Goal: Task Accomplishment & Management: Manage account settings

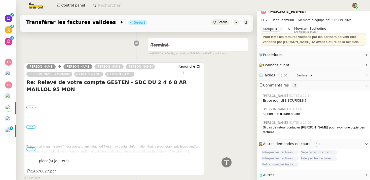
scroll to position [454, 0]
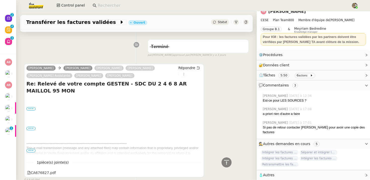
click at [165, 80] on h4 "Re: Relevé de votre compte GESTEN - SDC DU 2 4 6 8 AR MAILLOL 95 MON" at bounding box center [113, 87] width 175 height 14
copy h4 "MAILLOL"
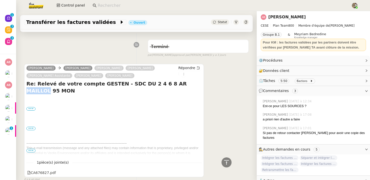
scroll to position [6, 0]
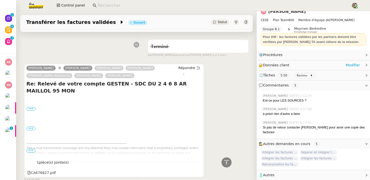
click at [314, 67] on div "🔐 Données client Modifier" at bounding box center [308, 65] width 101 height 6
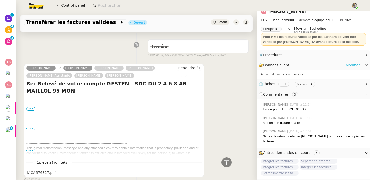
click at [349, 67] on link "Modifier" at bounding box center [352, 65] width 14 height 6
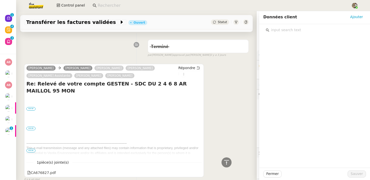
click at [277, 32] on input "text" at bounding box center [316, 30] width 94 height 7
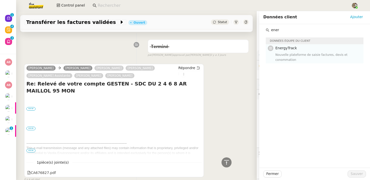
type input "ener"
click at [271, 48] on icon at bounding box center [270, 48] width 3 height 3
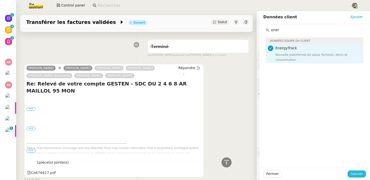
click at [360, 172] on span "Sauver" at bounding box center [356, 174] width 12 height 6
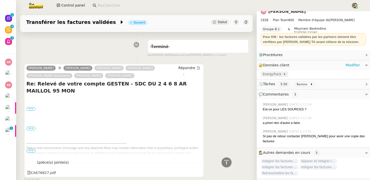
click at [273, 74] on span "EnergyTrack" at bounding box center [272, 74] width 20 height 5
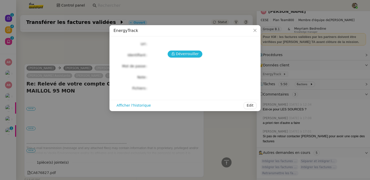
click at [180, 52] on span "Déverrouiller" at bounding box center [187, 54] width 23 height 6
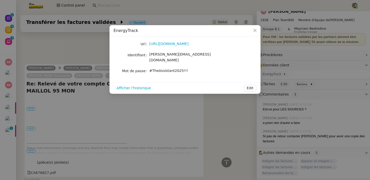
click at [179, 54] on span "[PERSON_NAME][EMAIL_ADDRESS][DOMAIN_NAME]" at bounding box center [179, 57] width 61 height 10
copy span "[PERSON_NAME][EMAIL_ADDRESS][DOMAIN_NAME]"
click at [158, 69] on span "#TheAssistant2025!!!" at bounding box center [168, 71] width 39 height 4
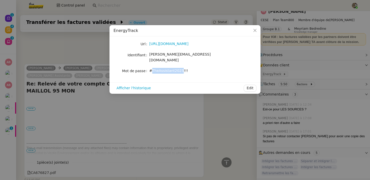
click at [158, 69] on span "#TheAssistant2025!!!" at bounding box center [168, 71] width 39 height 4
copy div "#TheAssistant2025!!! Afficher l'historique Edit"
click at [65, 125] on nz-modal-container "EnergyTrack Url [URL][DOMAIN_NAME] Identifiant [PERSON_NAME][EMAIL_ADDRESS][DOM…" at bounding box center [185, 90] width 370 height 180
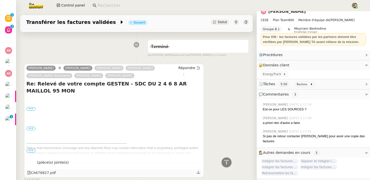
click at [40, 170] on div "CA676827.pdf" at bounding box center [41, 173] width 29 height 6
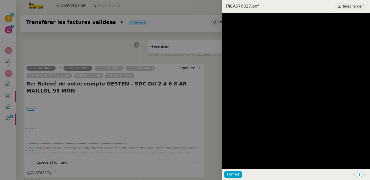
click at [355, 6] on span "Télécharger" at bounding box center [352, 6] width 20 height 7
click at [183, 75] on div at bounding box center [185, 90] width 370 height 180
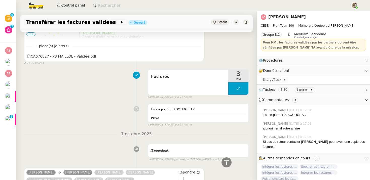
click at [115, 3] on input at bounding box center [222, 5] width 248 height 7
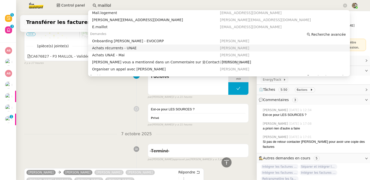
scroll to position [7, 0]
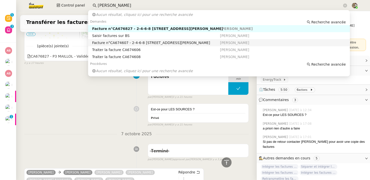
click at [114, 41] on div "Facture n°CA674607 - 2-4-6-8 [STREET_ADDRESS][PERSON_NAME]" at bounding box center [156, 42] width 128 height 5
type input "[PERSON_NAME]"
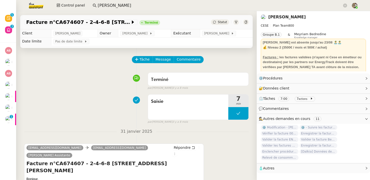
scroll to position [105, 0]
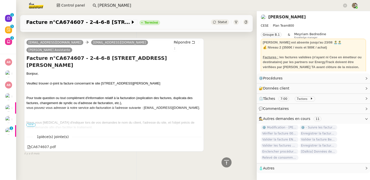
click at [31, 123] on span "•••" at bounding box center [30, 125] width 9 height 4
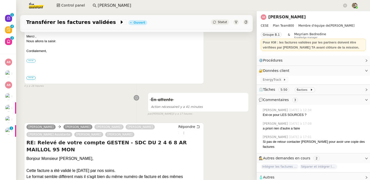
scroll to position [64, 0]
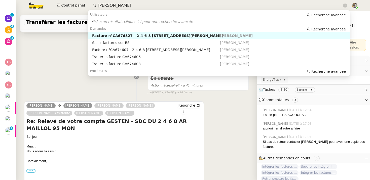
click at [124, 3] on input "[PERSON_NAME]" at bounding box center [220, 5] width 244 height 7
click at [118, 43] on div "Saisir factures sur BS" at bounding box center [156, 42] width 128 height 5
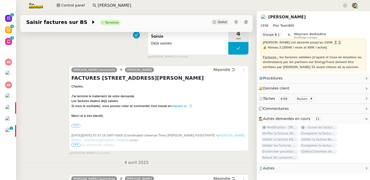
scroll to position [323, 0]
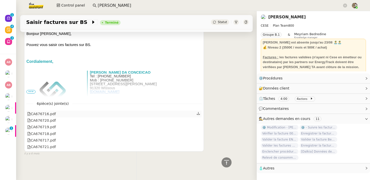
click at [42, 112] on div "CA676716.pdf" at bounding box center [41, 114] width 29 height 6
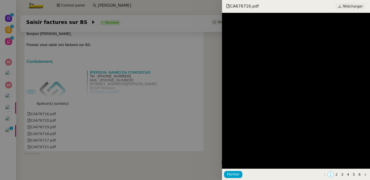
click at [351, 7] on span "Télécharger" at bounding box center [352, 6] width 20 height 7
